Goal: Task Accomplishment & Management: Manage account settings

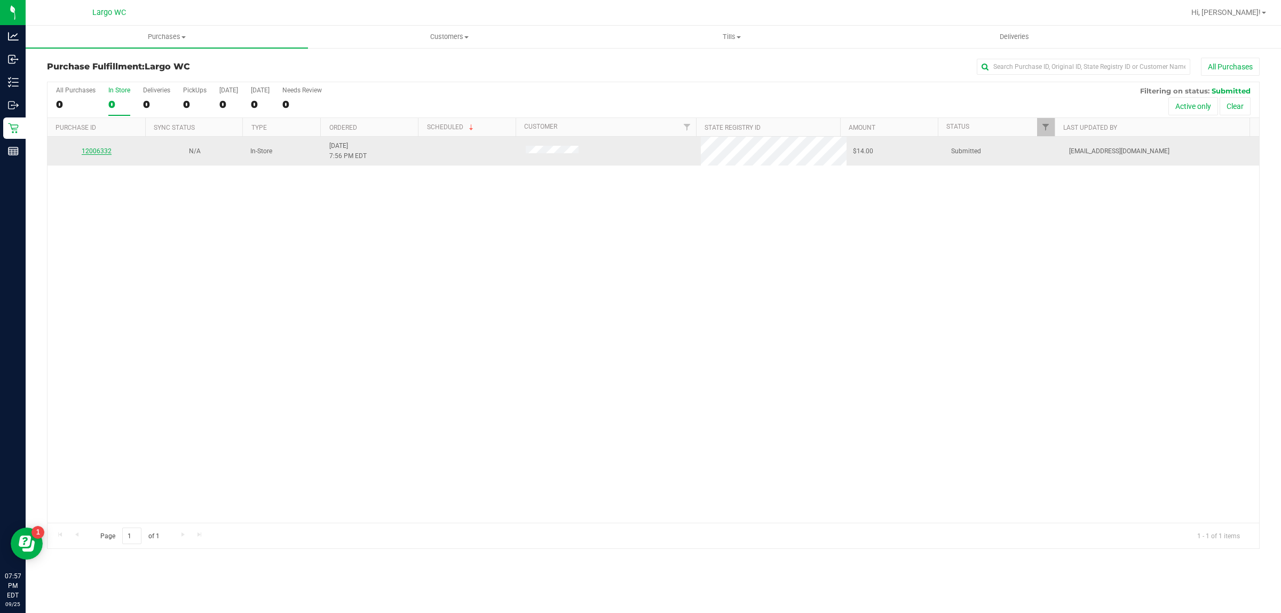
click at [105, 152] on link "12006332" at bounding box center [97, 150] width 30 height 7
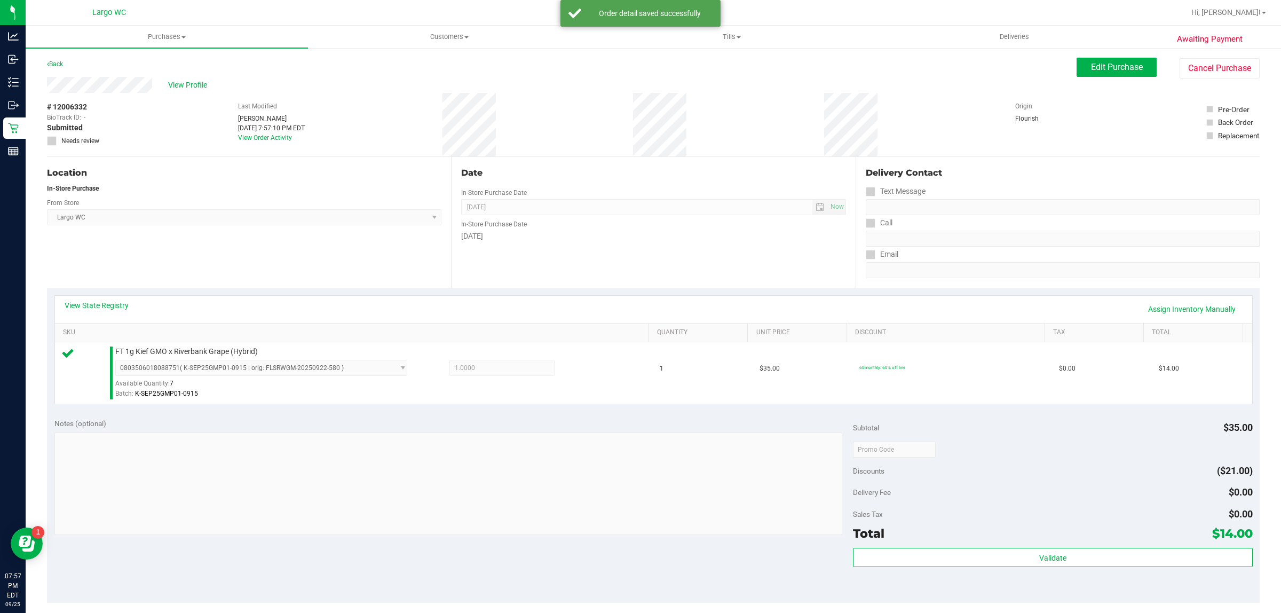
click at [943, 510] on div "Sales Tax $0.00" at bounding box center [1052, 514] width 399 height 19
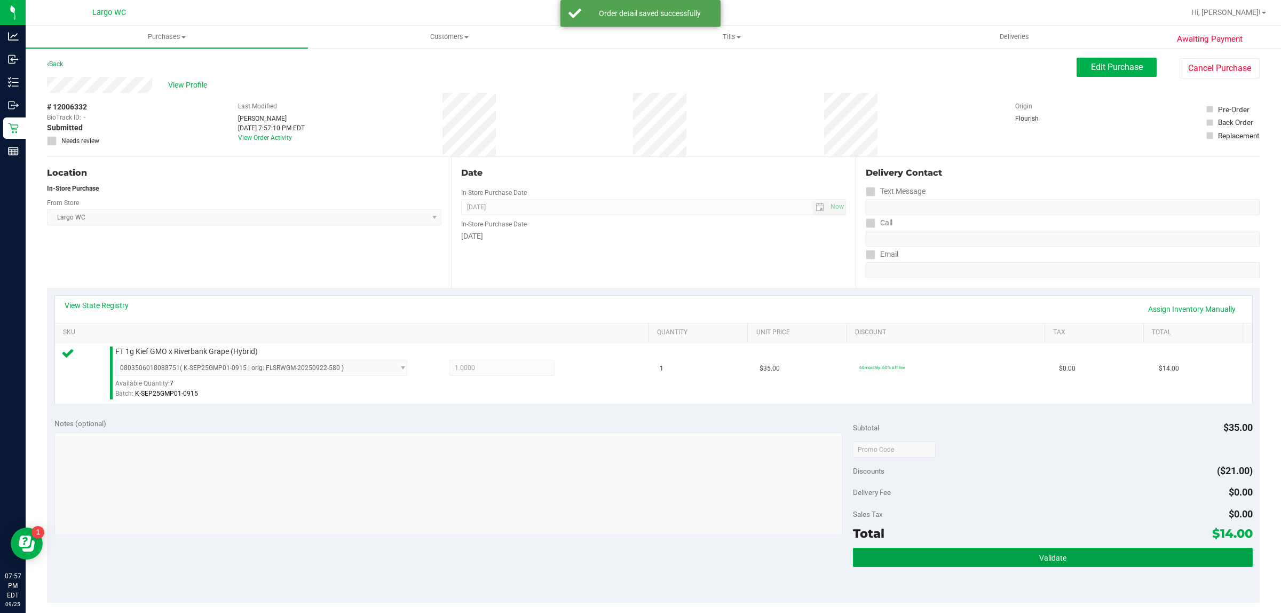
click at [917, 550] on button "Validate" at bounding box center [1052, 557] width 399 height 19
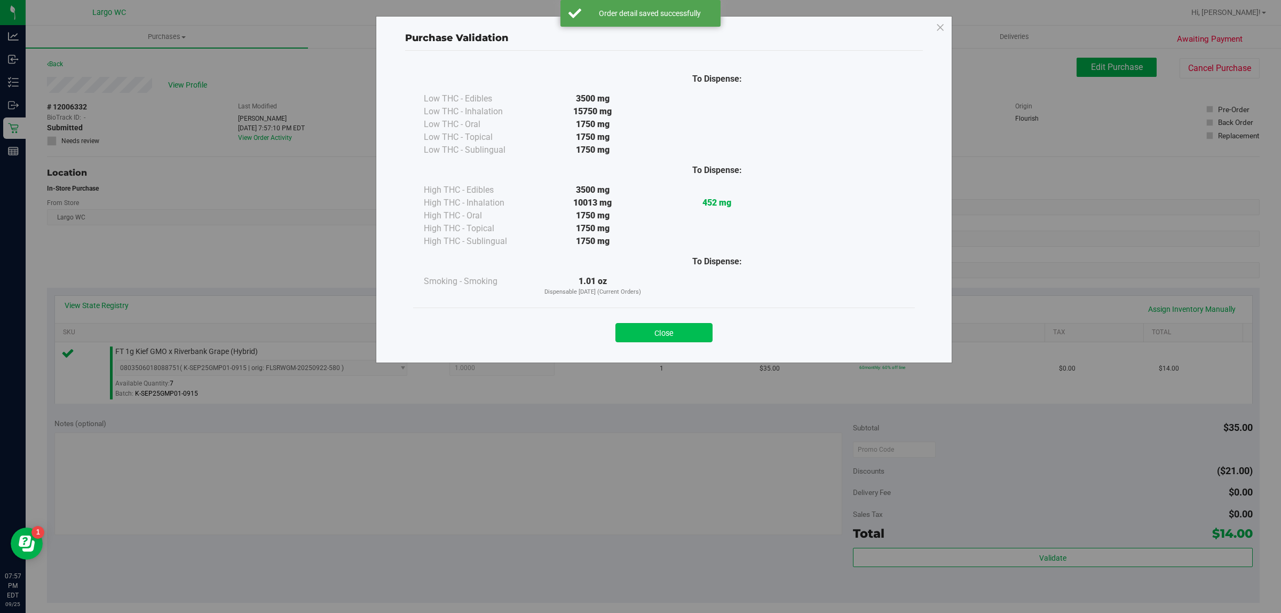
click at [677, 331] on button "Close" at bounding box center [664, 332] width 97 height 19
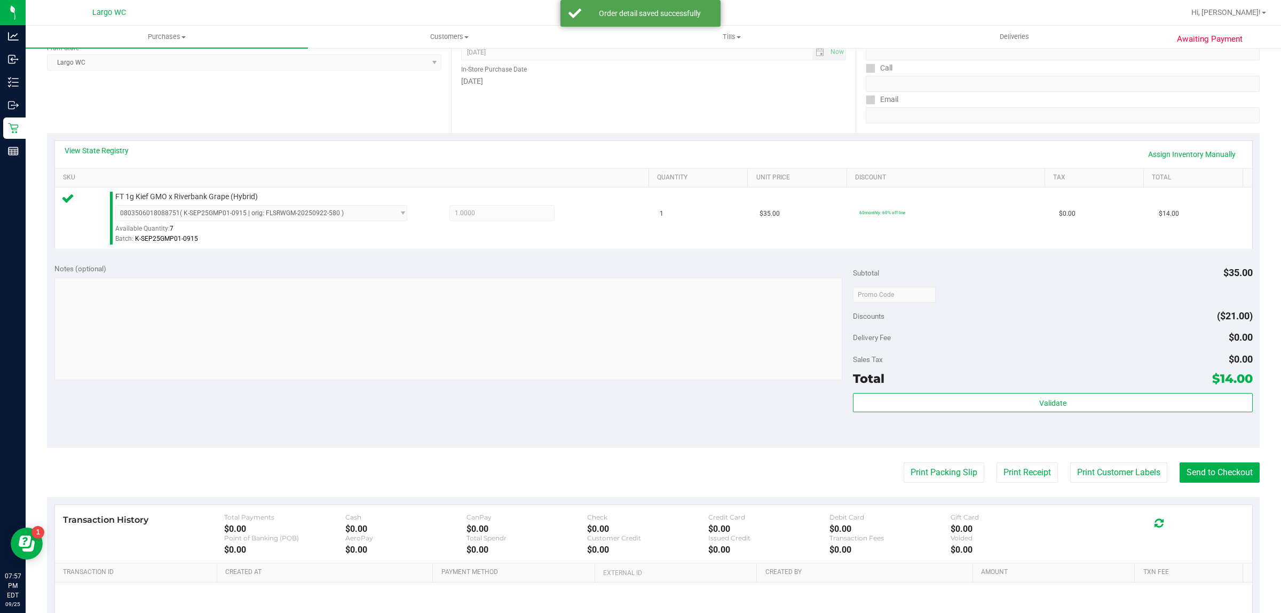
scroll to position [177, 0]
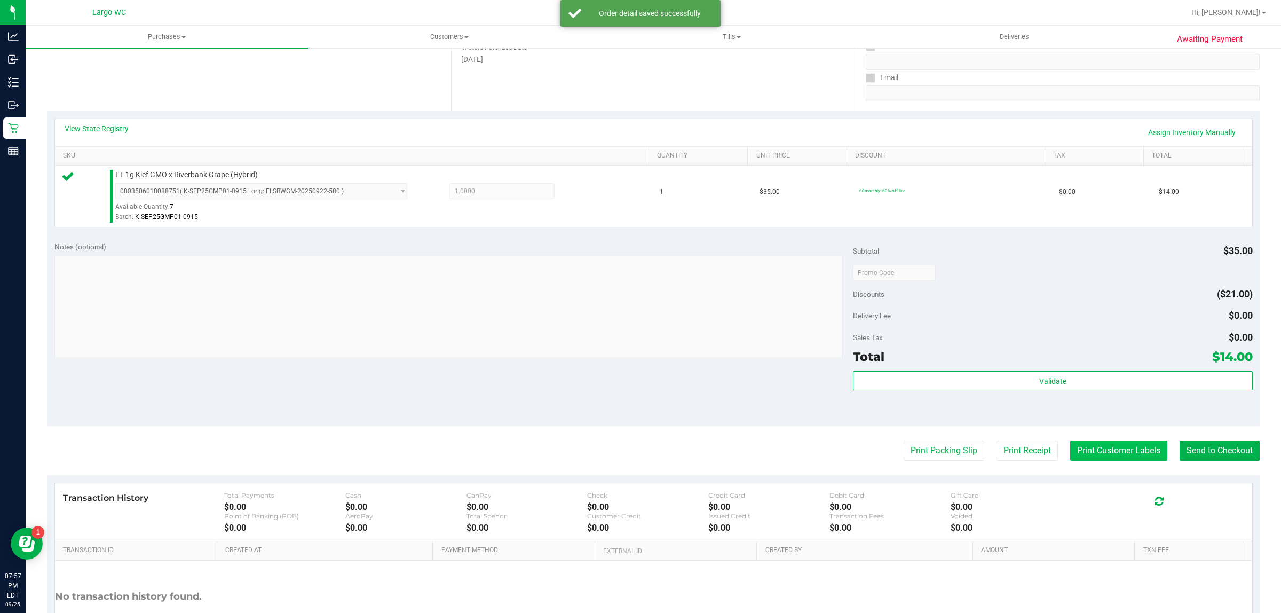
click at [1098, 453] on button "Print Customer Labels" at bounding box center [1118, 450] width 97 height 20
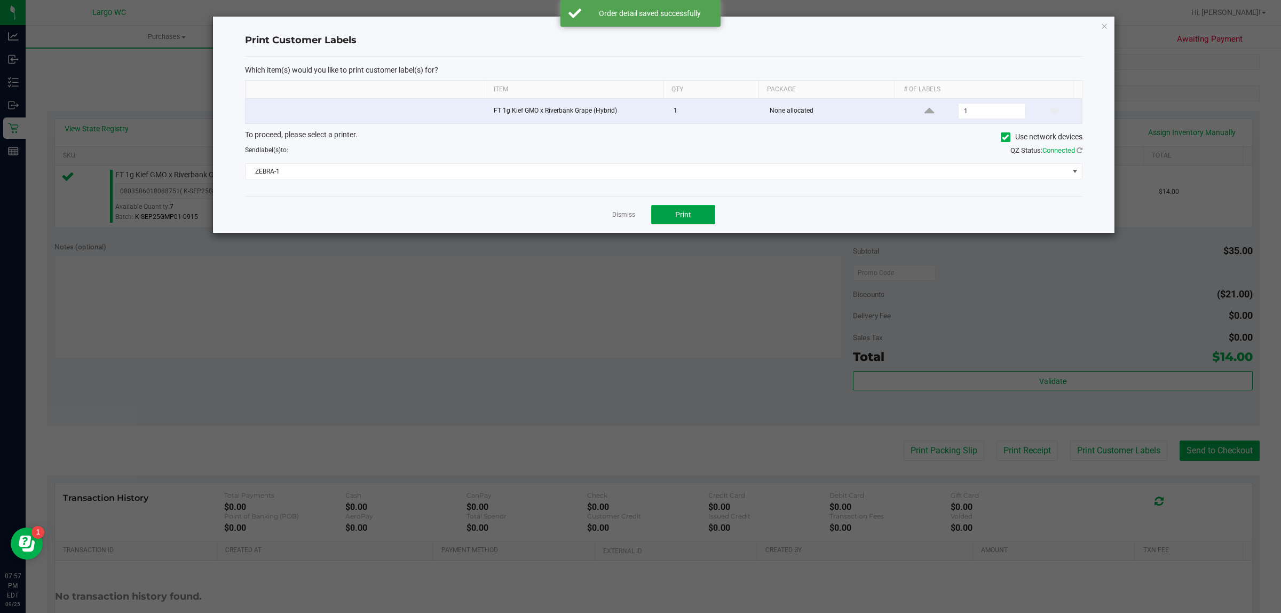
click at [685, 219] on span "Print" at bounding box center [683, 214] width 16 height 9
click at [1103, 28] on icon "button" at bounding box center [1104, 25] width 7 height 13
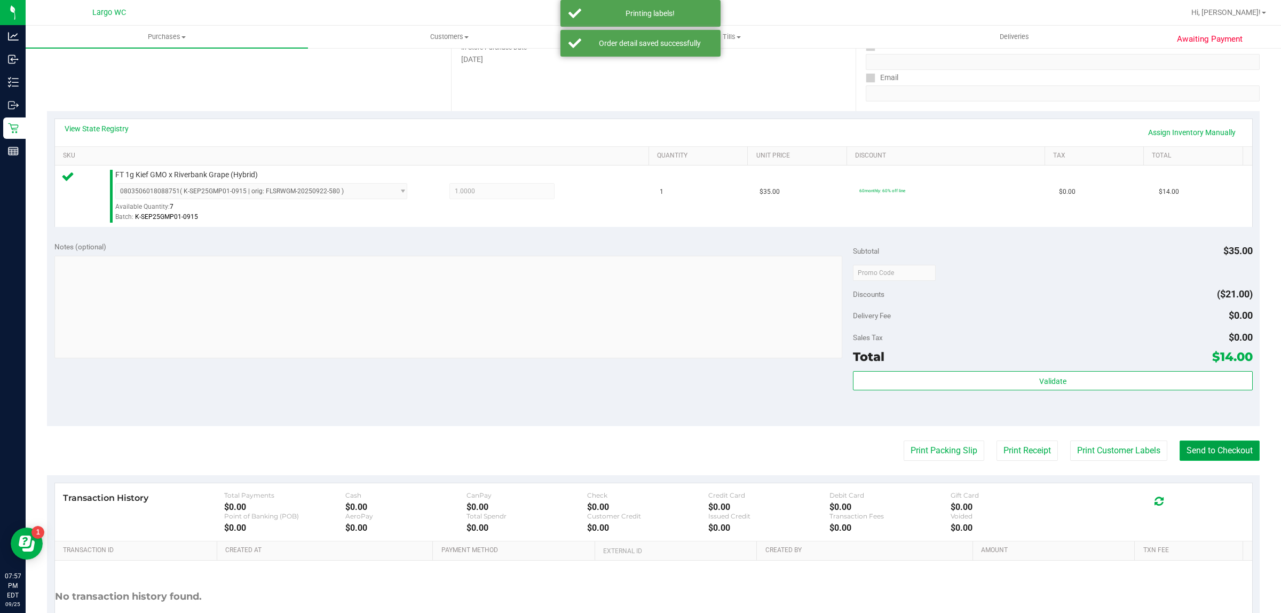
click at [1229, 457] on button "Send to Checkout" at bounding box center [1220, 450] width 80 height 20
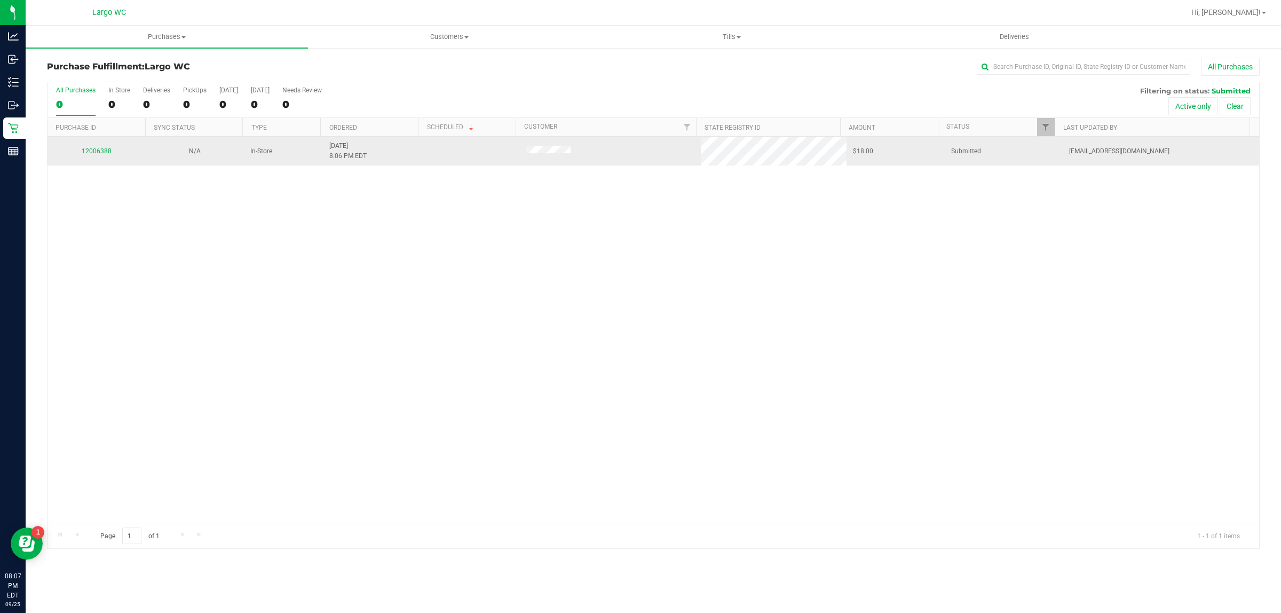
click at [69, 156] on div "12006388" at bounding box center [96, 151] width 85 height 10
click at [108, 155] on link "12006388" at bounding box center [97, 150] width 30 height 7
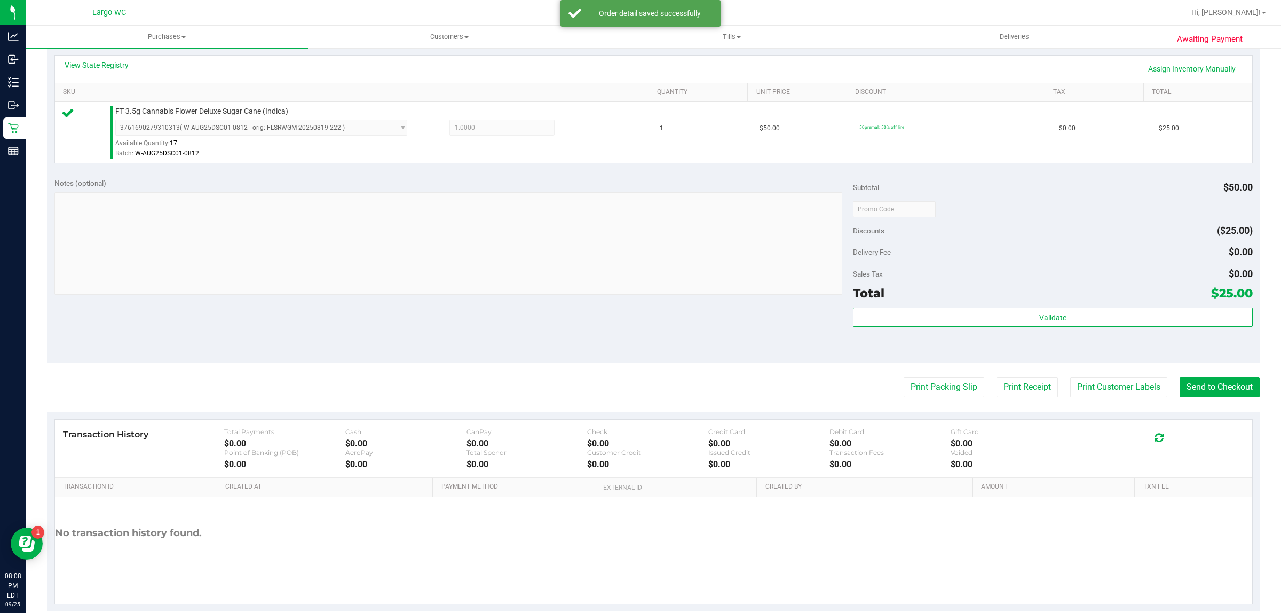
scroll to position [259, 0]
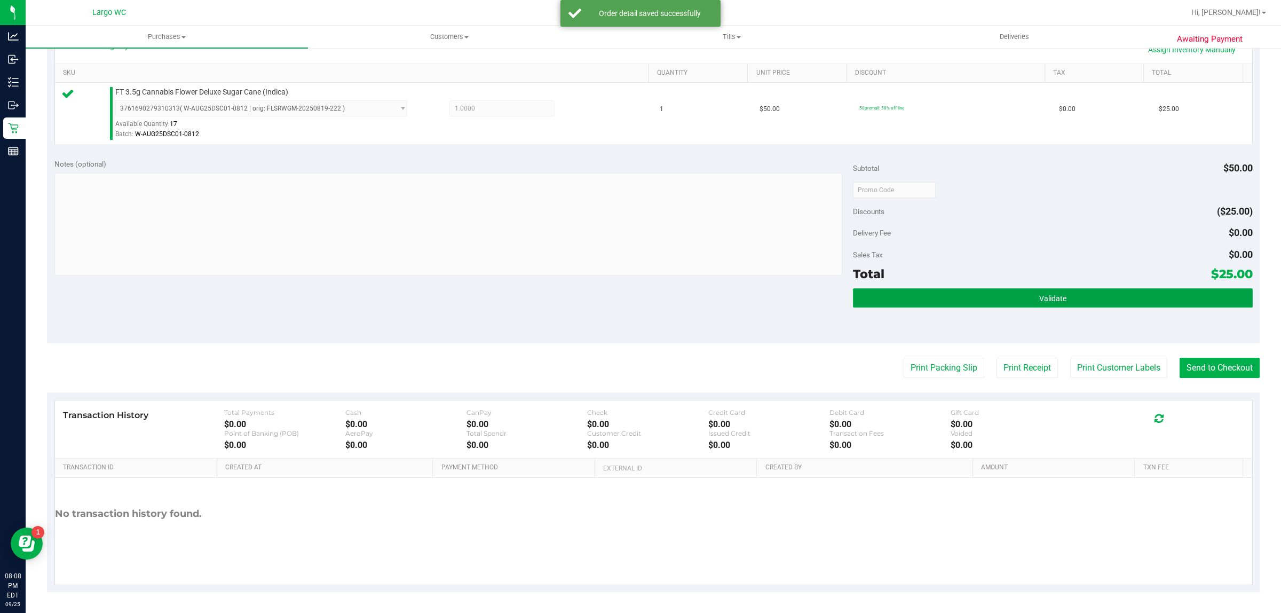
click at [885, 291] on button "Validate" at bounding box center [1052, 297] width 399 height 19
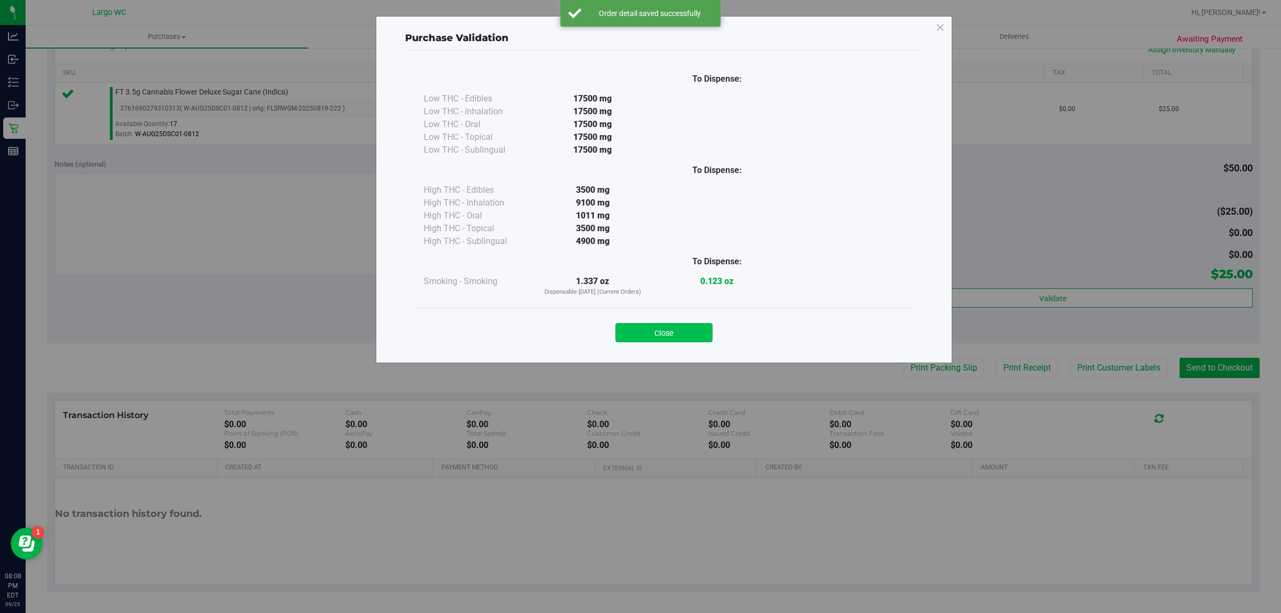
click at [665, 333] on button "Close" at bounding box center [664, 332] width 97 height 19
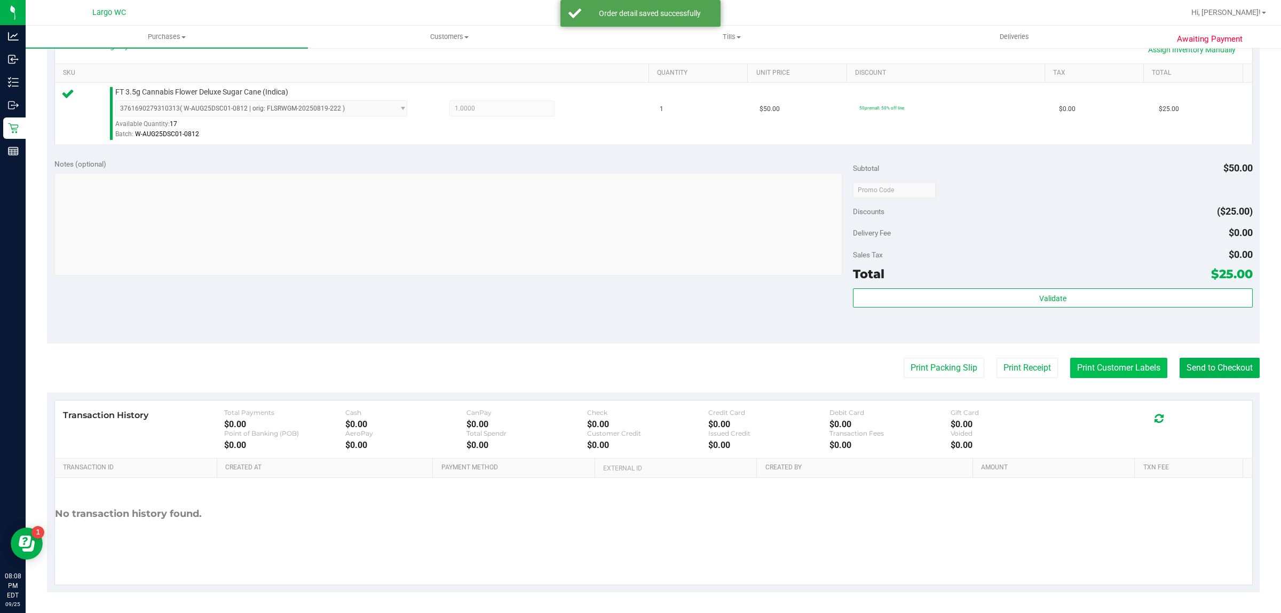
click at [1085, 364] on button "Print Customer Labels" at bounding box center [1118, 368] width 97 height 20
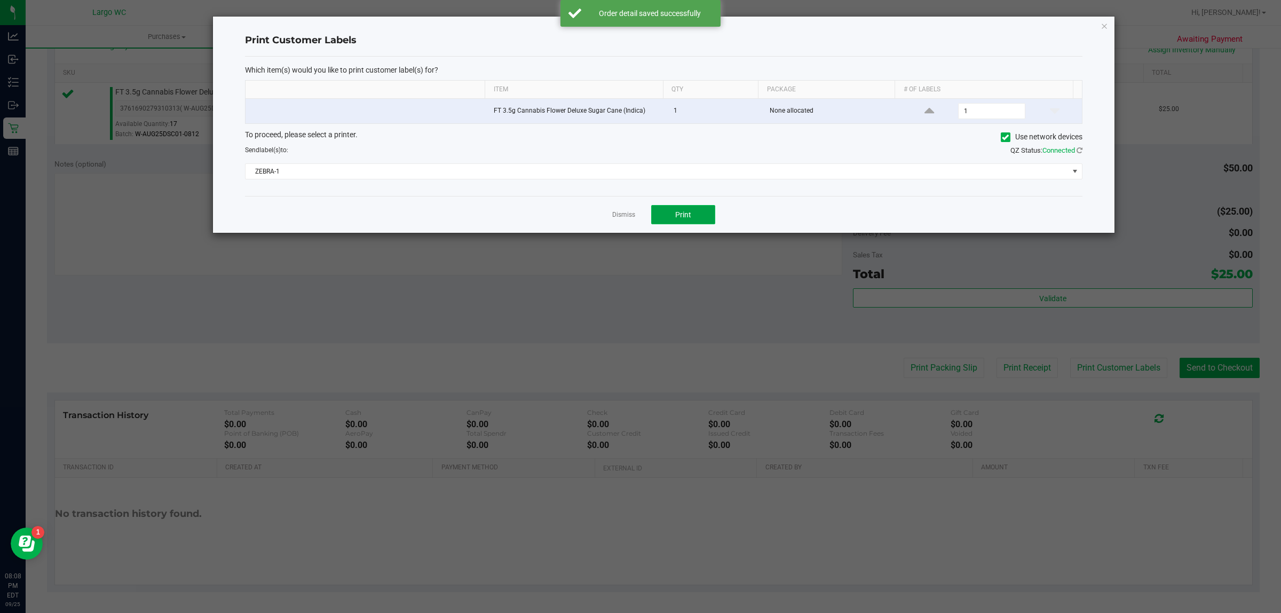
click at [697, 224] on button "Print" at bounding box center [683, 214] width 64 height 19
click at [1106, 25] on icon "button" at bounding box center [1104, 25] width 7 height 13
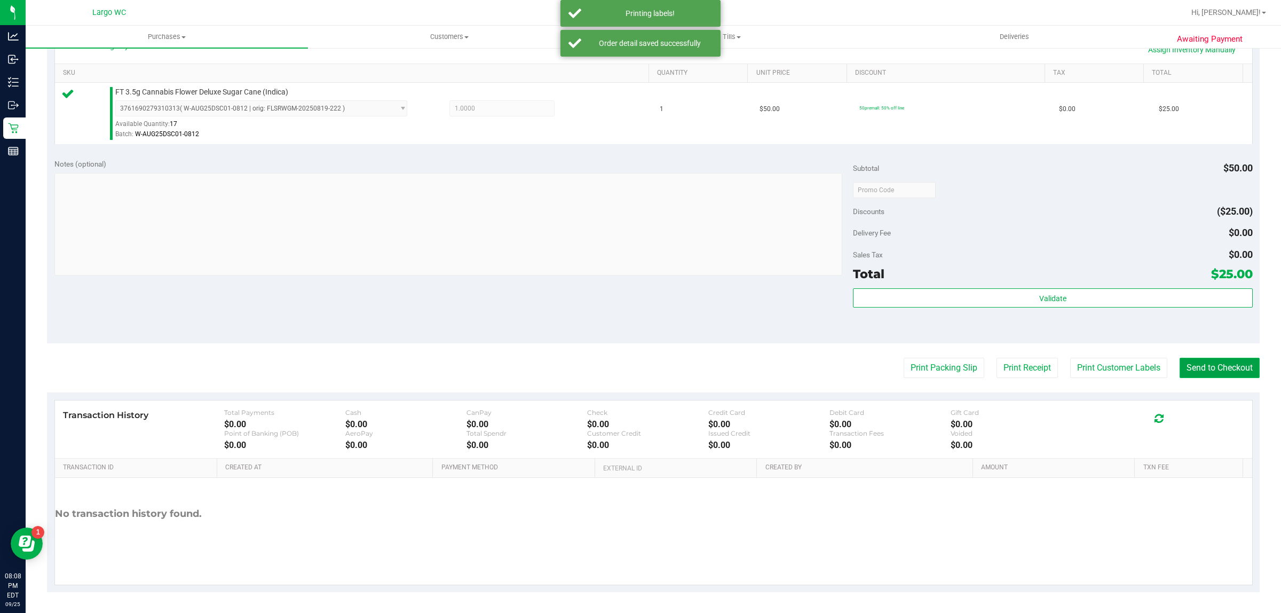
click at [1216, 369] on button "Send to Checkout" at bounding box center [1220, 368] width 80 height 20
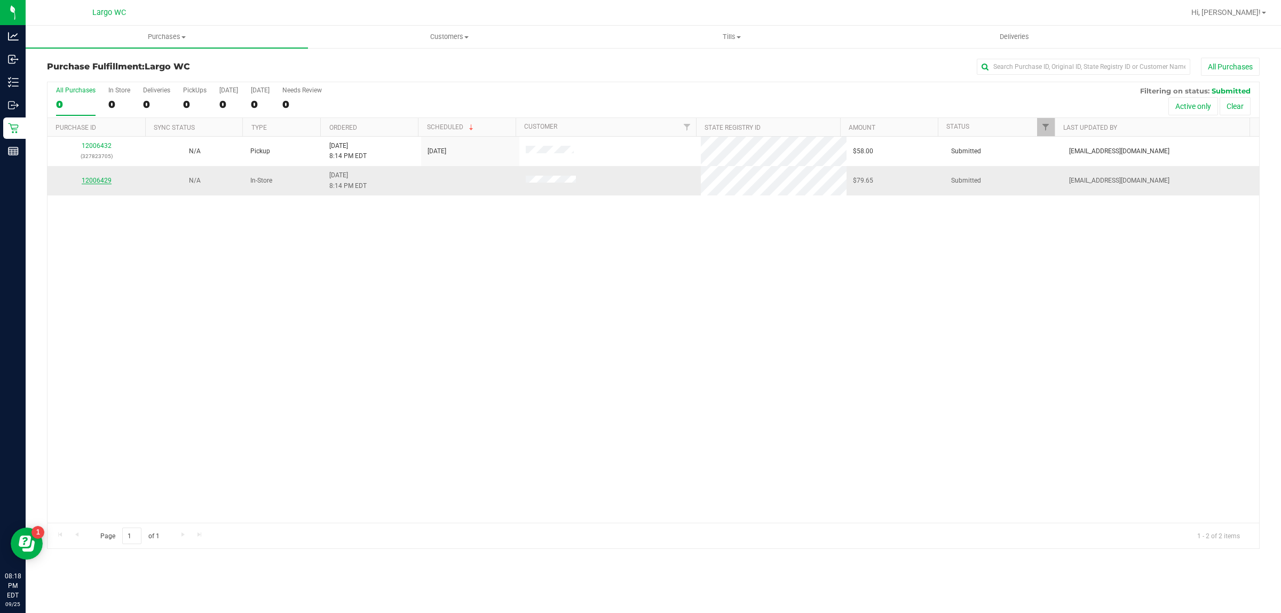
click at [96, 183] on link "12006429" at bounding box center [97, 180] width 30 height 7
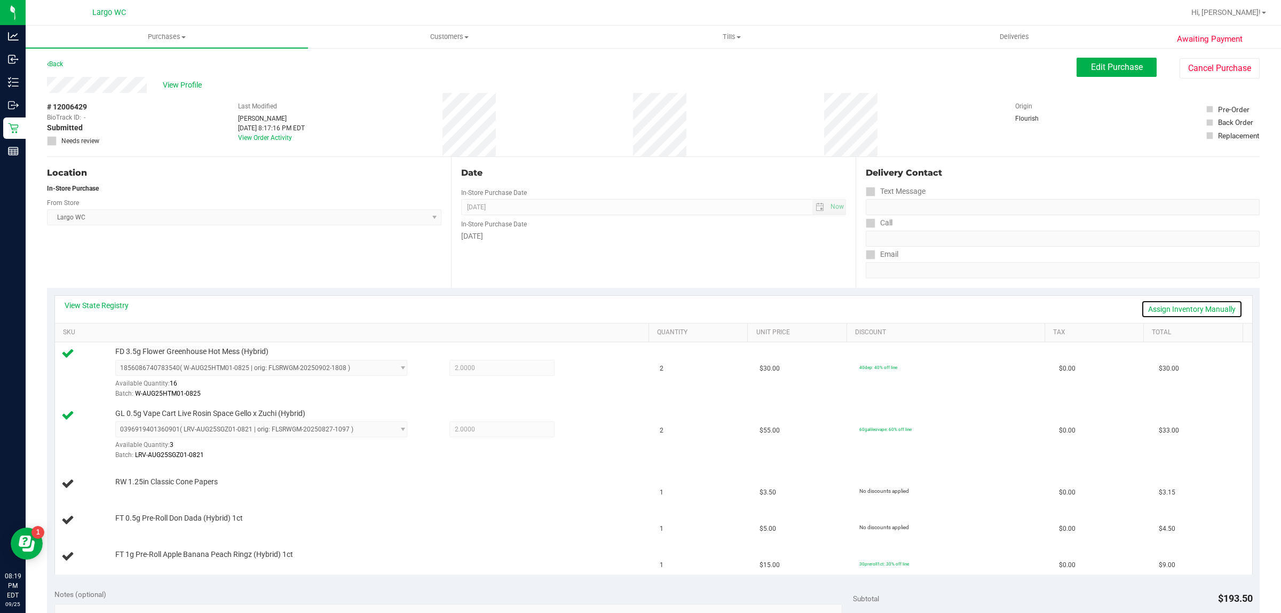
click at [1202, 308] on link "Assign Inventory Manually" at bounding box center [1191, 309] width 101 height 18
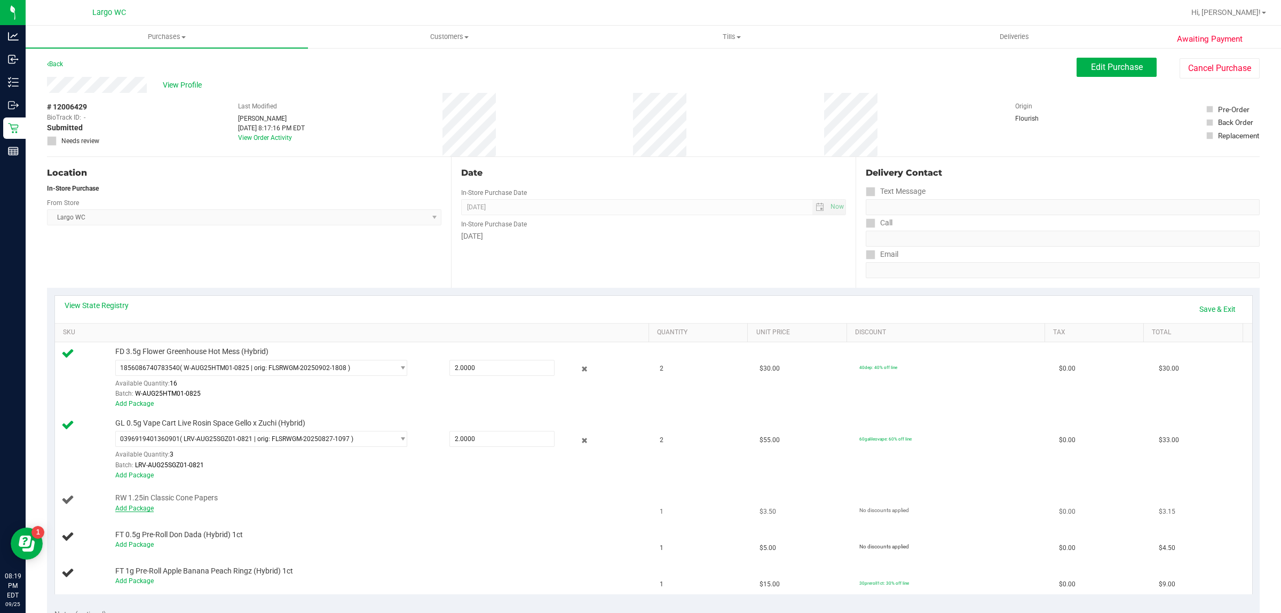
click at [147, 509] on link "Add Package" at bounding box center [134, 508] width 38 height 7
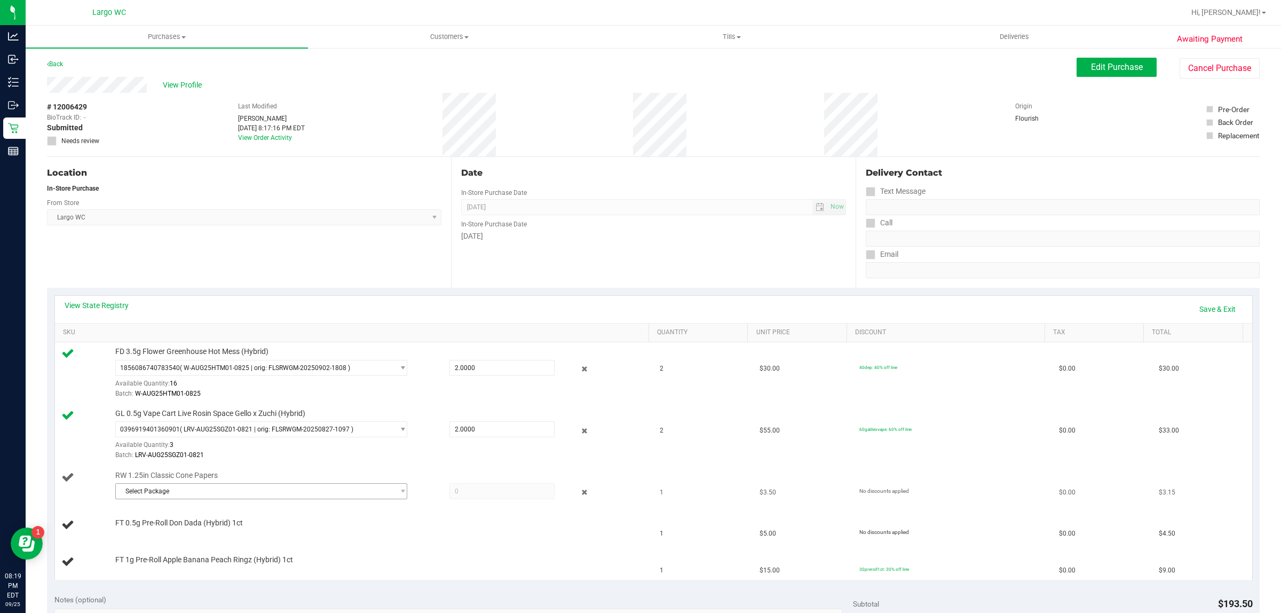
click at [194, 489] on span "Select Package" at bounding box center [255, 491] width 278 height 15
click at [204, 537] on span "( 1992498-062025 | orig: FLTW-20250625-011 )" at bounding box center [251, 536] width 137 height 7
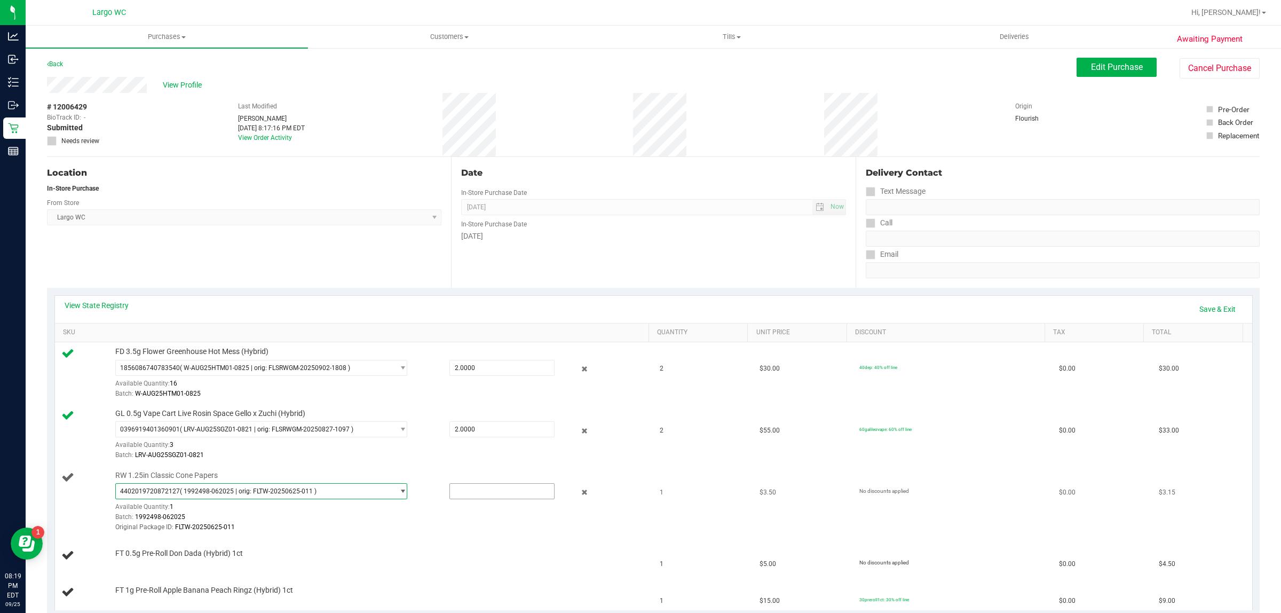
click at [452, 492] on input "text" at bounding box center [502, 491] width 105 height 15
type input "1"
click at [468, 554] on div "FT 0.5g Pre-Roll Don Dada (Hybrid) 1ct" at bounding box center [376, 553] width 533 height 11
type input "1.0000"
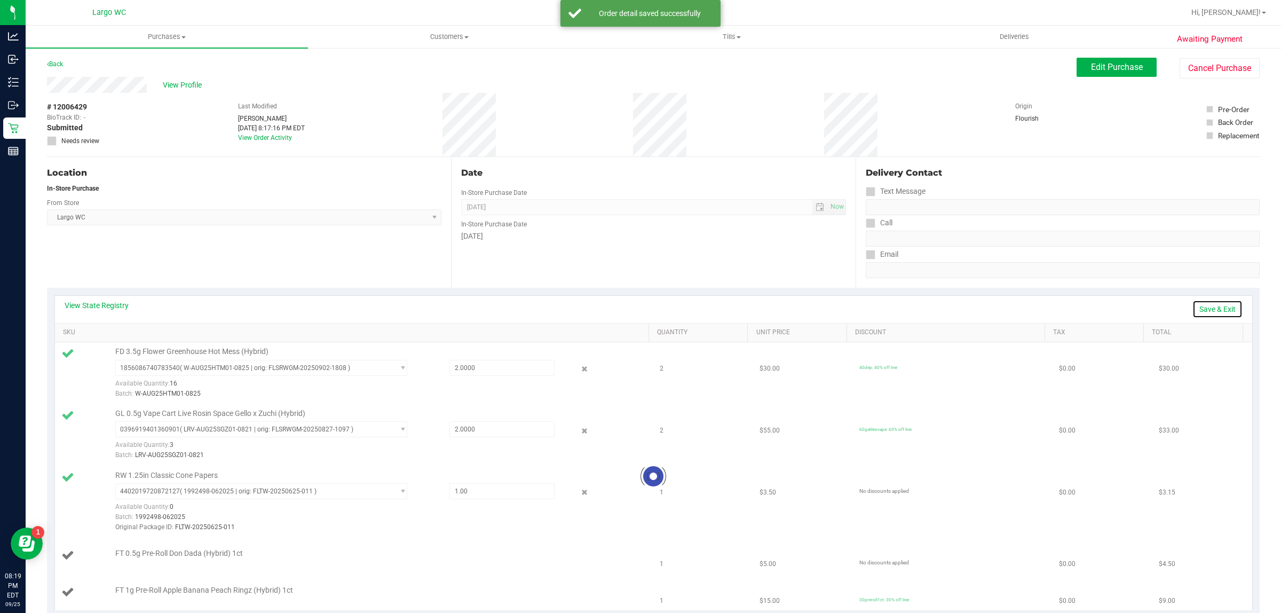
click at [1214, 313] on link "Save & Exit" at bounding box center [1218, 309] width 50 height 18
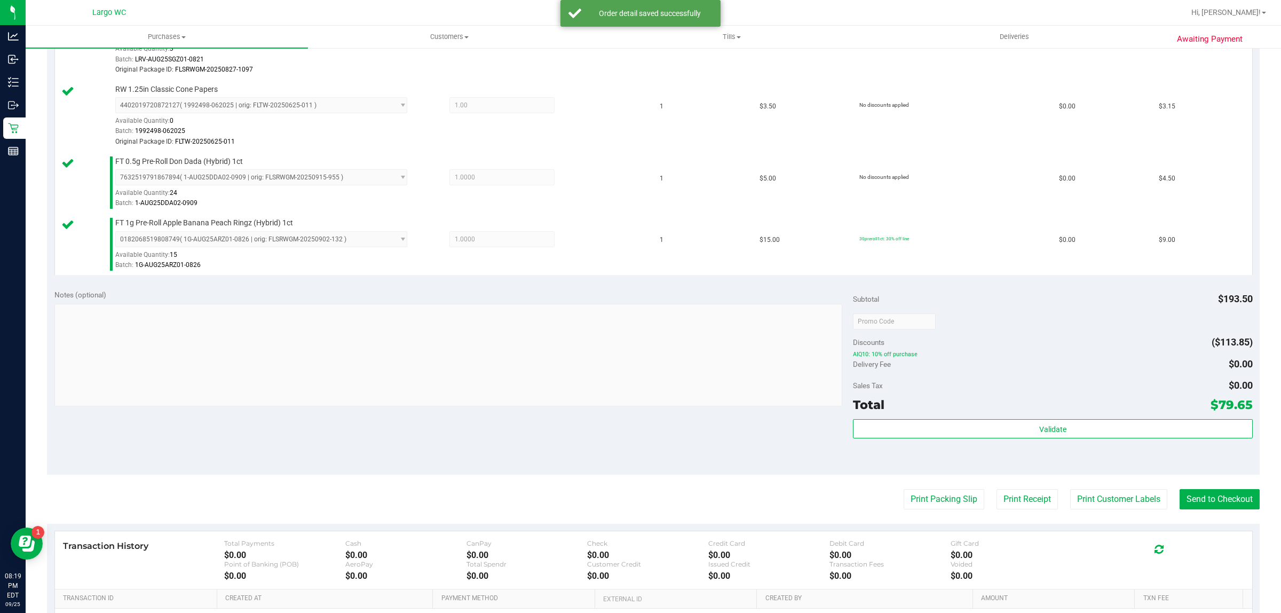
scroll to position [469, 0]
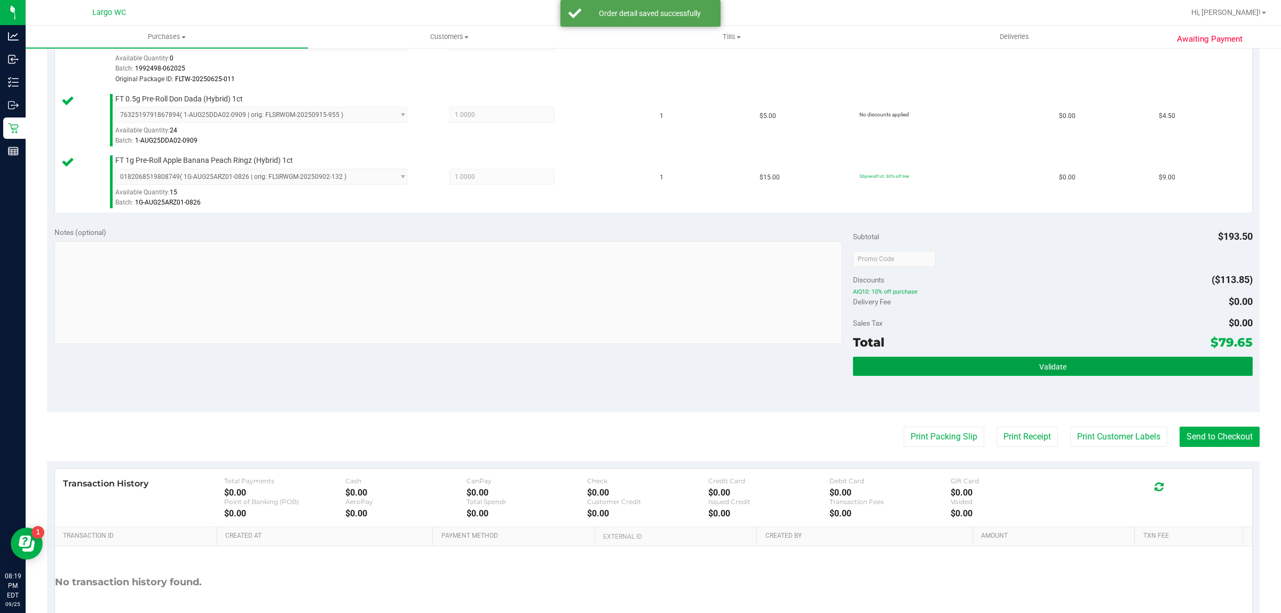
click at [866, 375] on button "Validate" at bounding box center [1052, 366] width 399 height 19
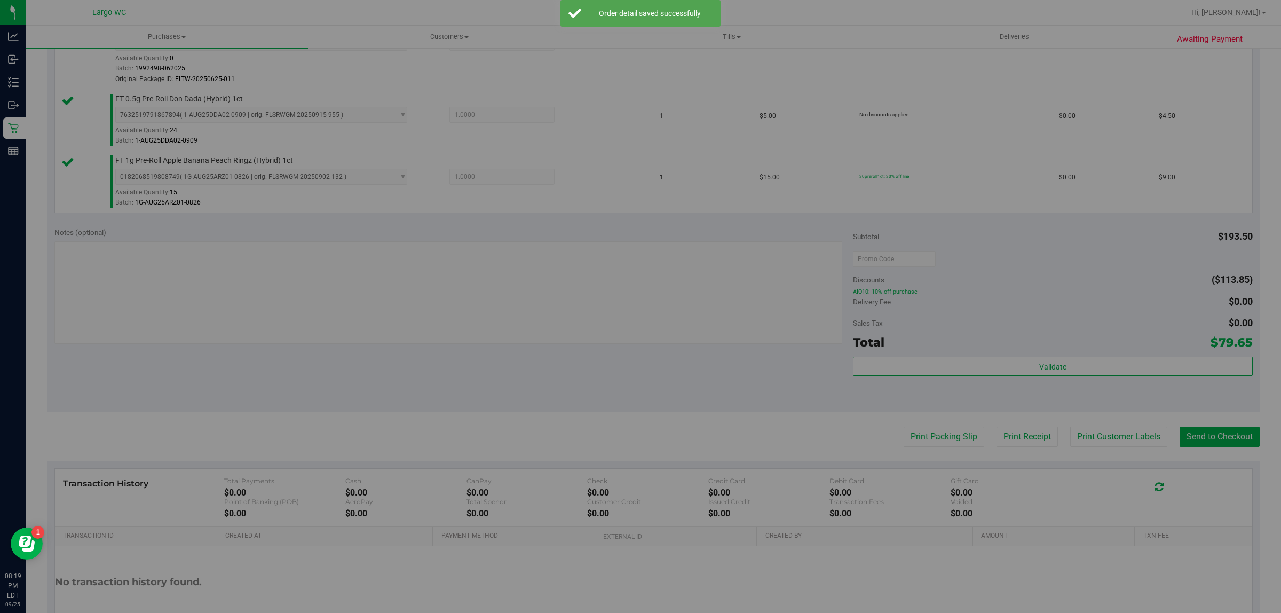
click at [868, 372] on div "Purchase Validation To Dispense: Low THC - Edibles 3500 mg" at bounding box center [644, 306] width 1289 height 613
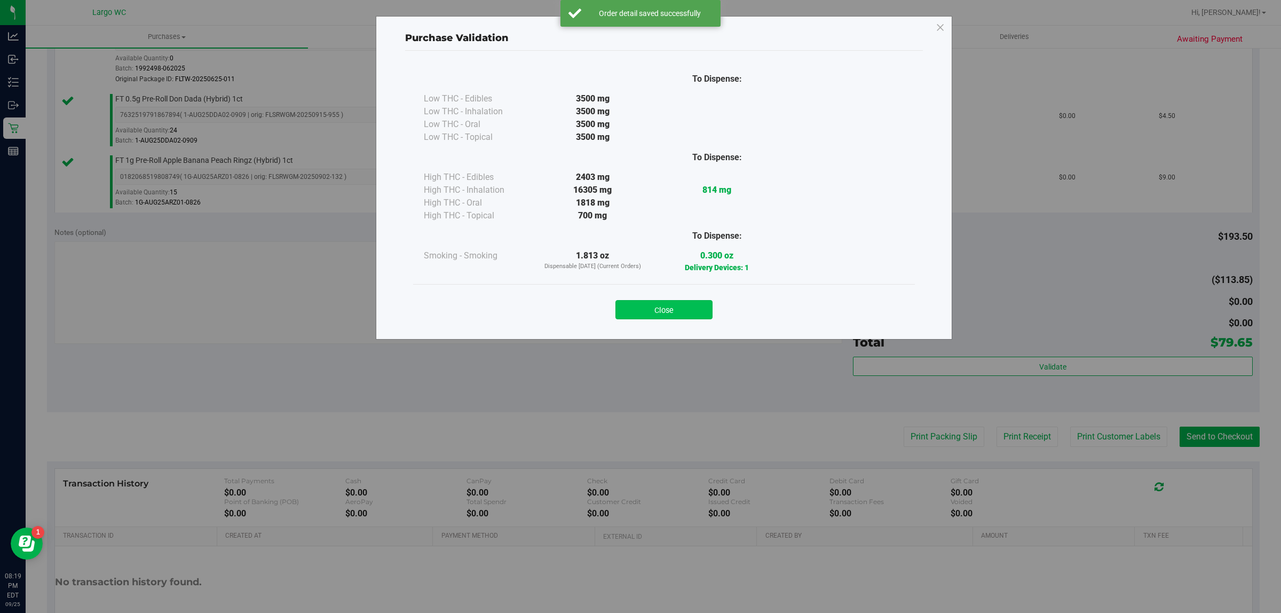
click at [653, 317] on button "Close" at bounding box center [664, 309] width 97 height 19
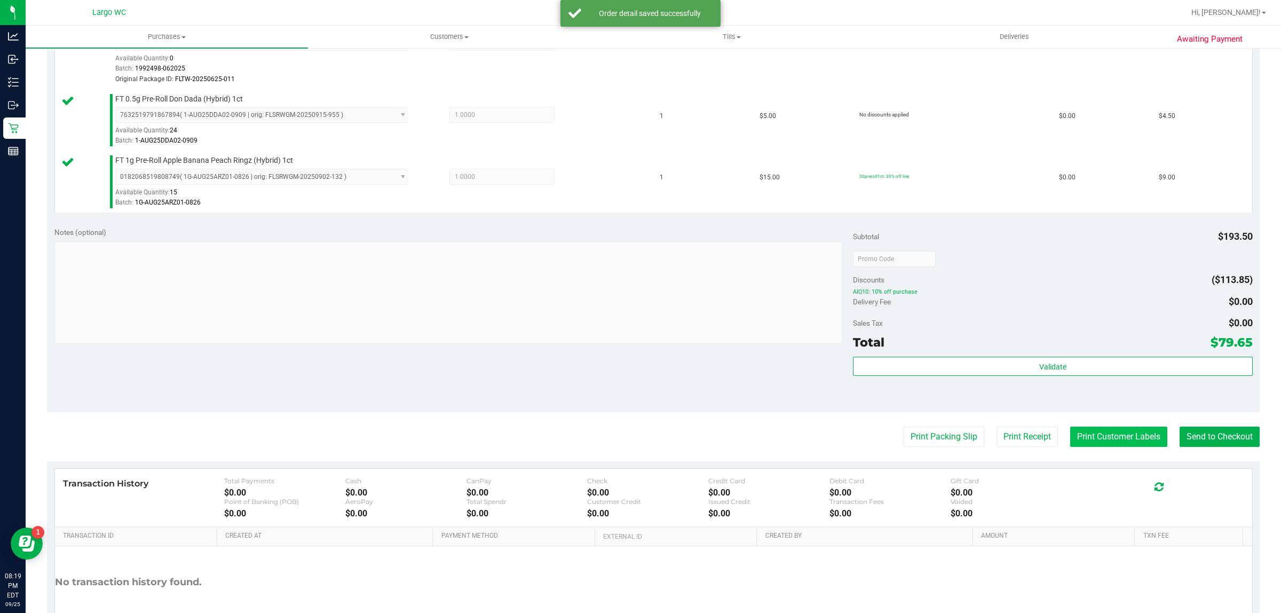
click at [1105, 432] on button "Print Customer Labels" at bounding box center [1118, 437] width 97 height 20
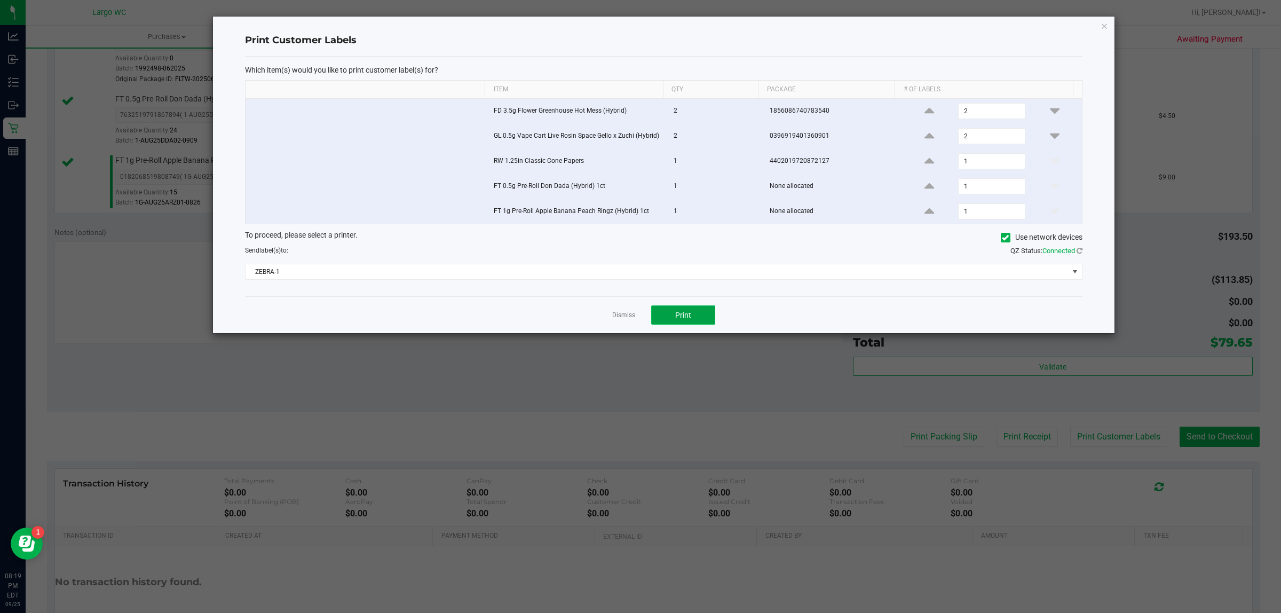
click at [690, 324] on button "Print" at bounding box center [683, 314] width 64 height 19
click at [1101, 22] on icon "button" at bounding box center [1104, 25] width 7 height 13
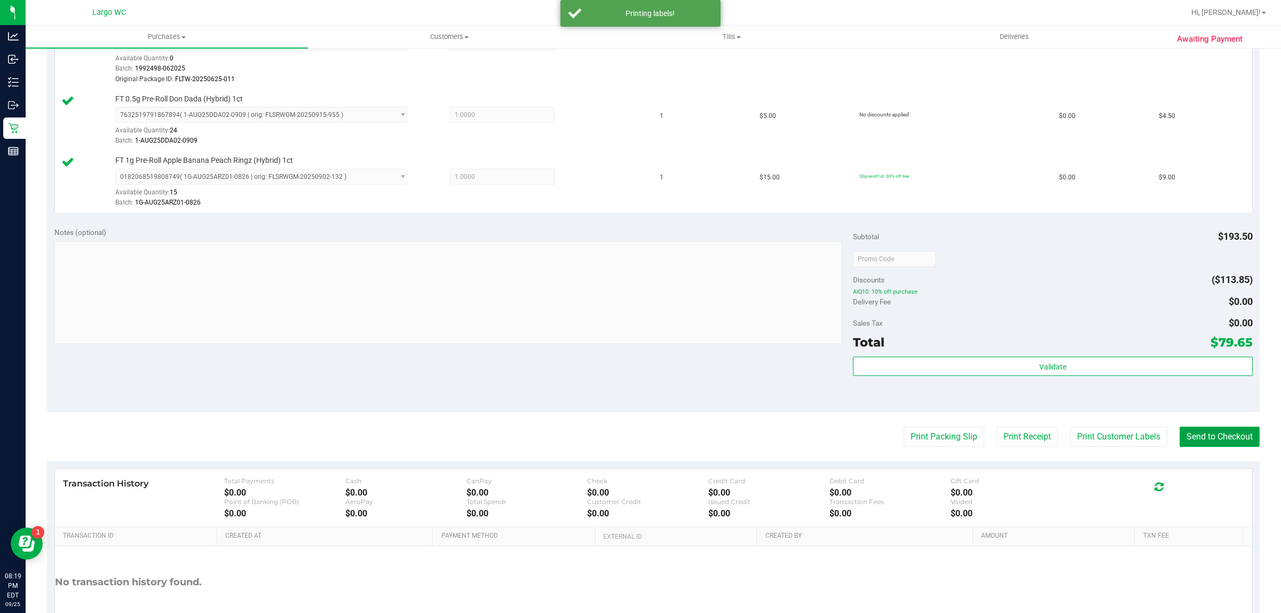
click at [1191, 433] on button "Send to Checkout" at bounding box center [1220, 437] width 80 height 20
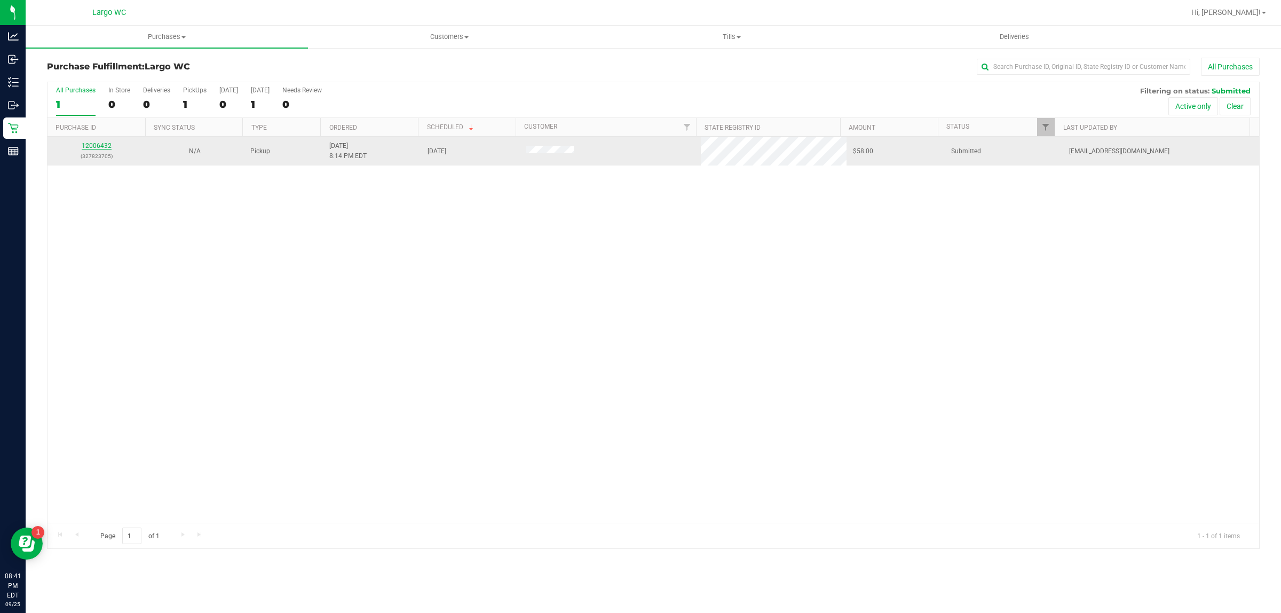
click at [92, 147] on link "12006432" at bounding box center [97, 145] width 30 height 7
